Goal: Information Seeking & Learning: Stay updated

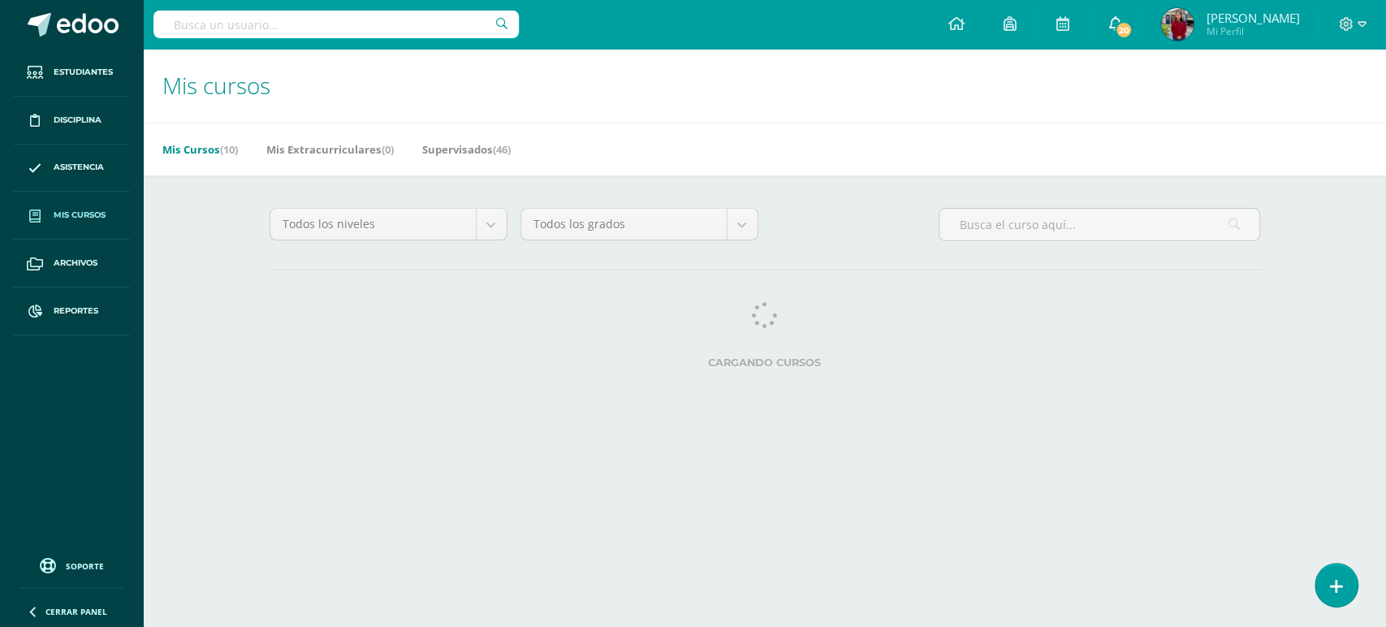
drag, startPoint x: 1162, startPoint y: 24, endPoint x: 1147, endPoint y: 30, distance: 15.7
click at [1141, 24] on link "20" at bounding box center [1115, 24] width 52 height 49
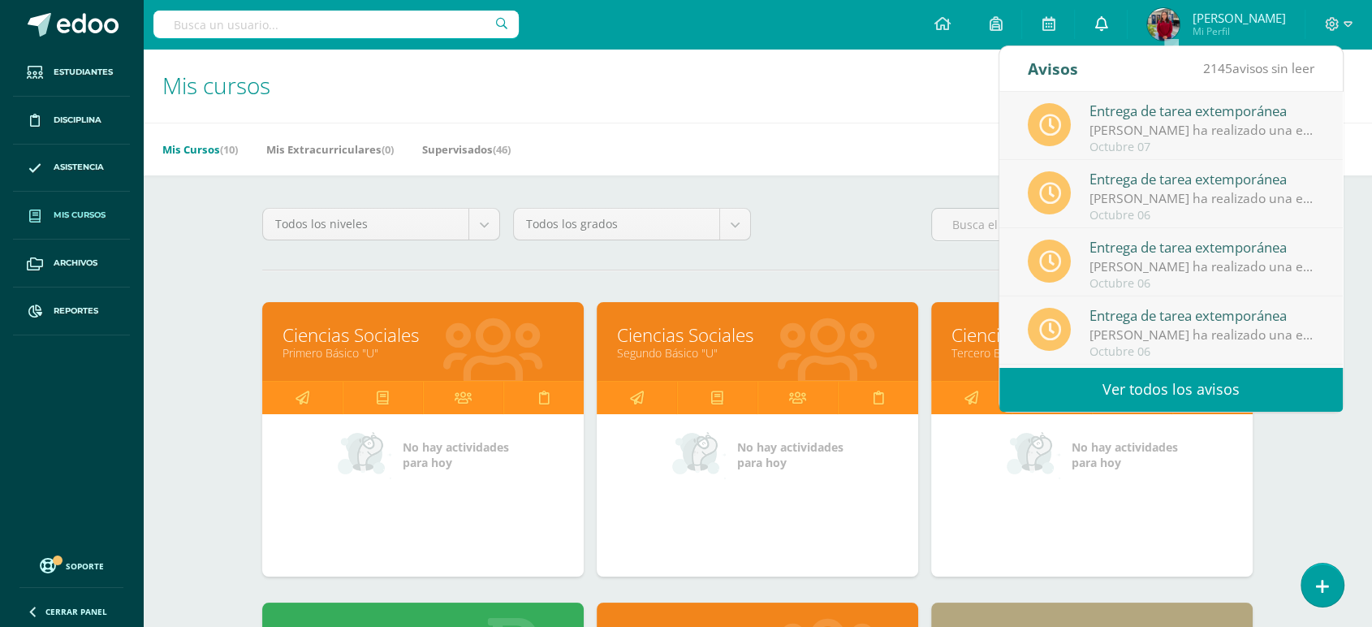
click at [1127, 26] on link "0" at bounding box center [1101, 24] width 52 height 49
click at [1137, 391] on link "Ver todos los avisos" at bounding box center [1171, 389] width 343 height 45
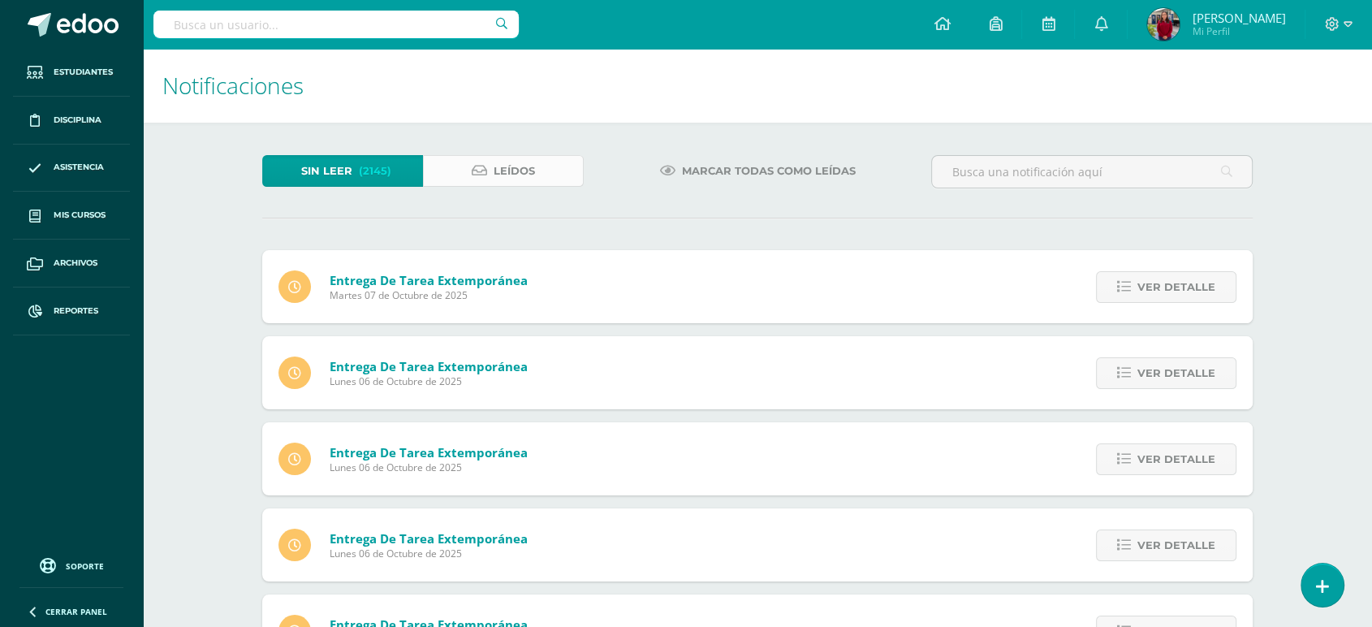
click at [526, 166] on span "Leídos" at bounding box center [514, 171] width 41 height 30
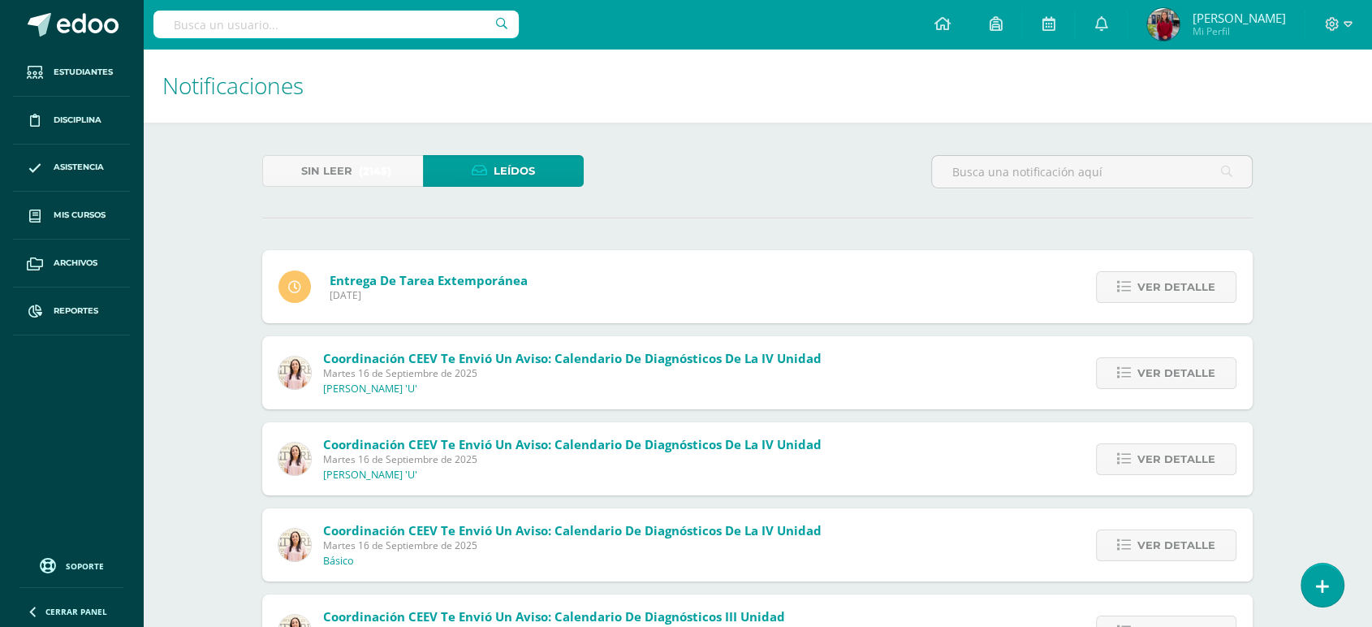
click at [537, 538] on span "Coordinación CEEV te envió un aviso: Calendario de Diagnósticos de la IV Unidad" at bounding box center [572, 530] width 499 height 16
drag, startPoint x: 640, startPoint y: 547, endPoint x: 674, endPoint y: 545, distance: 34.2
click at [642, 547] on span "Martes 16 de Septiembre de 2025" at bounding box center [572, 545] width 499 height 14
click at [1152, 531] on span "Ver detalle" at bounding box center [1177, 545] width 78 height 30
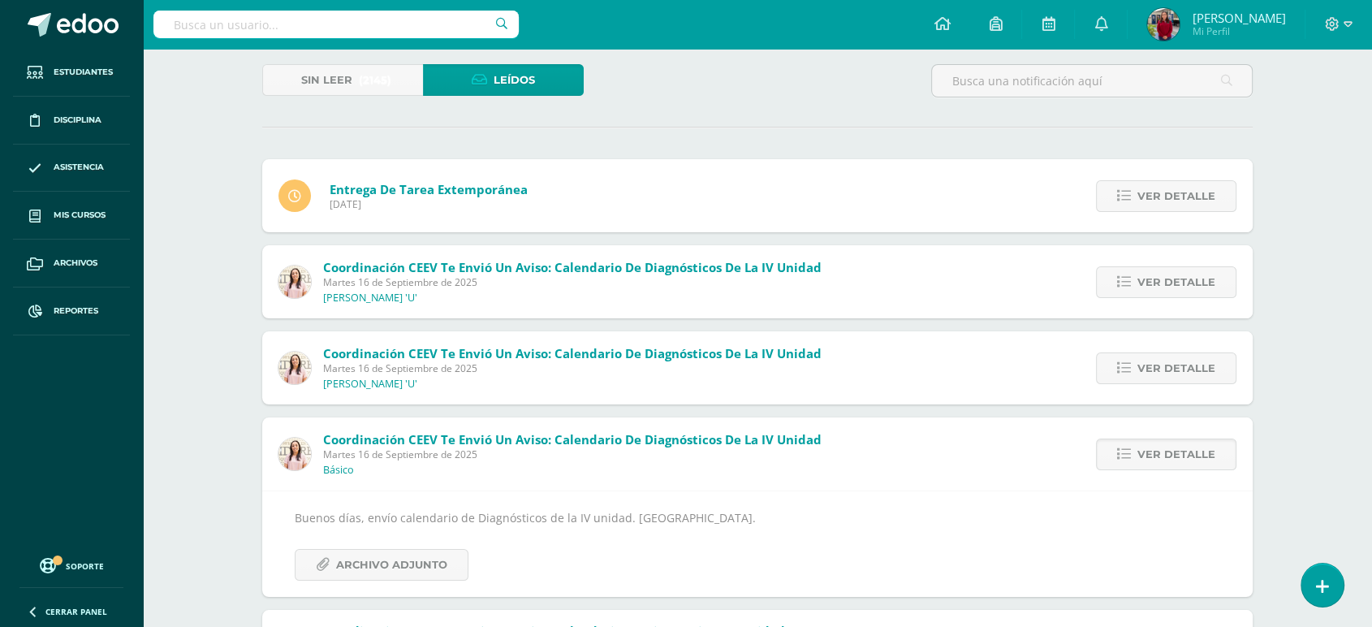
scroll to position [270, 0]
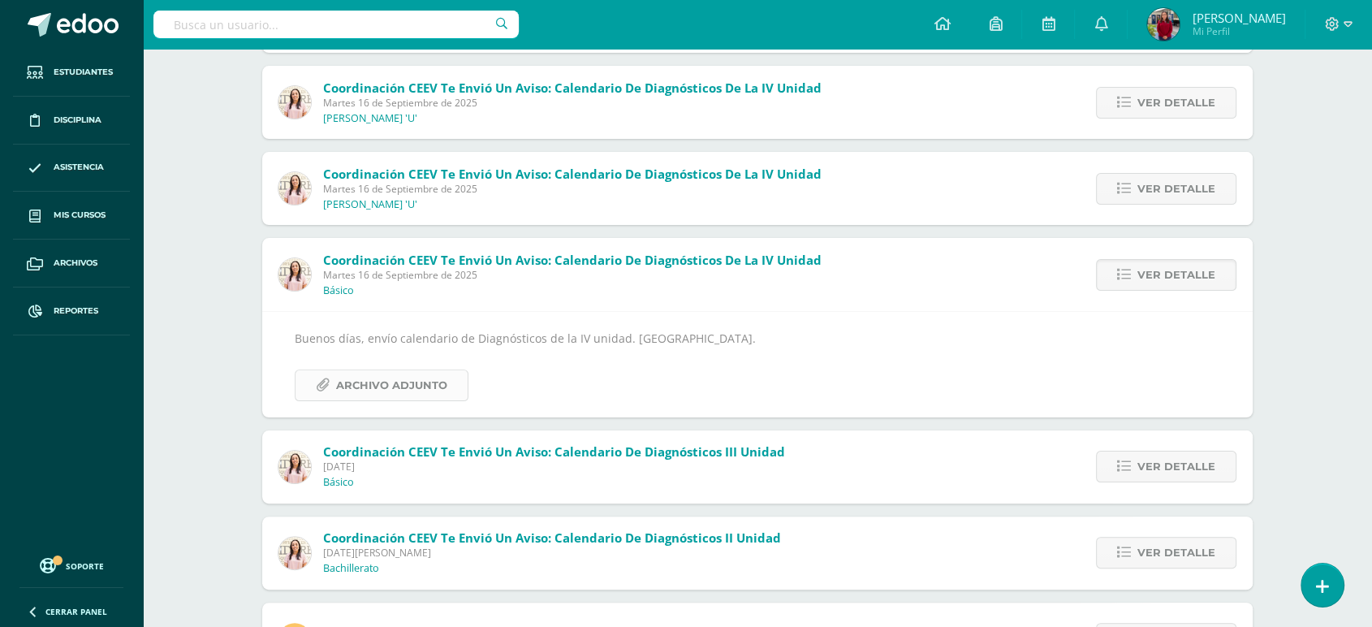
click at [435, 374] on span "Archivo Adjunto" at bounding box center [391, 385] width 111 height 30
